Goal: Task Accomplishment & Management: Use online tool/utility

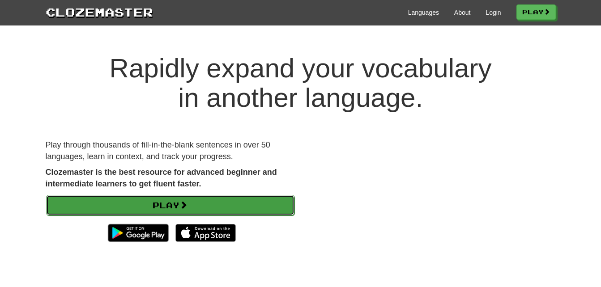
click at [271, 206] on link "Play" at bounding box center [170, 205] width 248 height 21
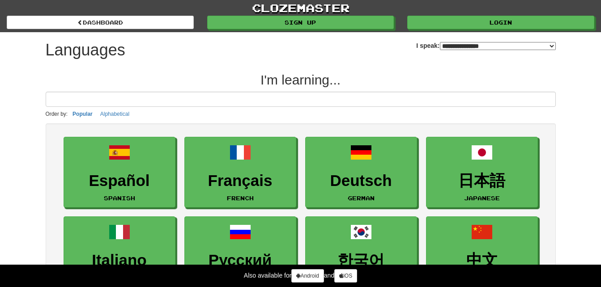
select select "*******"
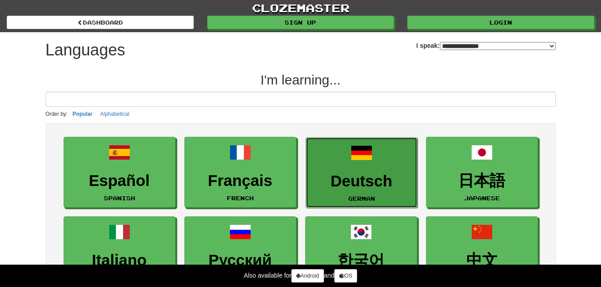
click at [373, 179] on h3 "Deutsch" at bounding box center [361, 181] width 102 height 17
